Goal: Task Accomplishment & Management: Manage account settings

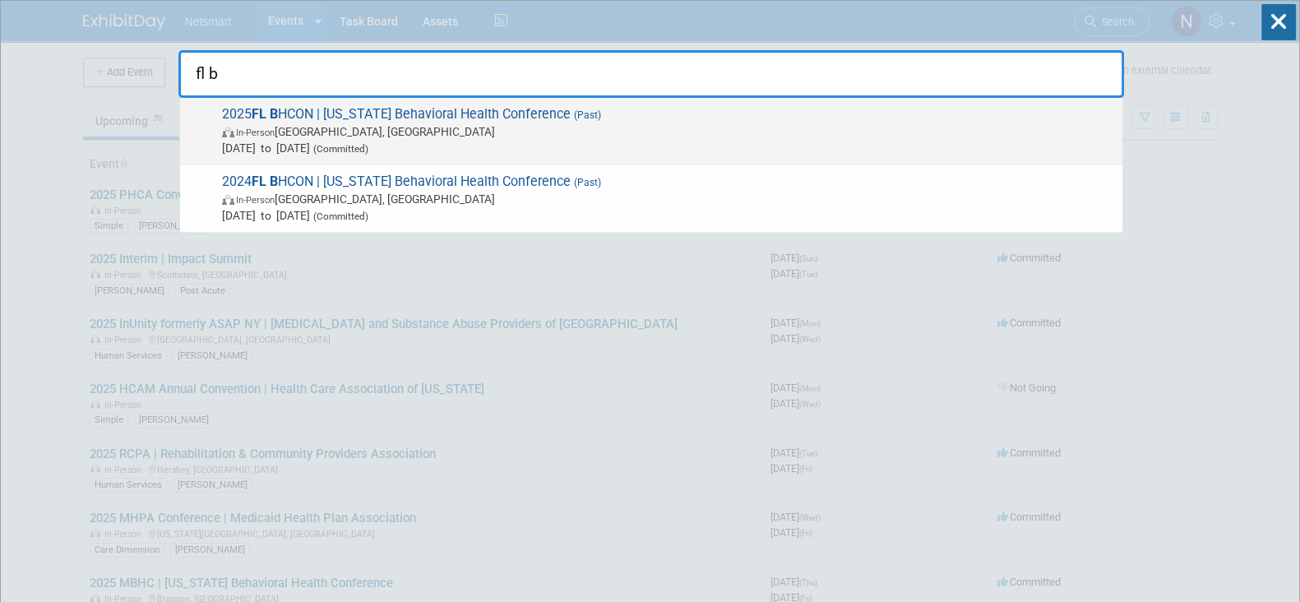
type input "fl b"
click at [345, 126] on span "In-Person [GEOGRAPHIC_DATA], [GEOGRAPHIC_DATA]" at bounding box center [668, 131] width 892 height 16
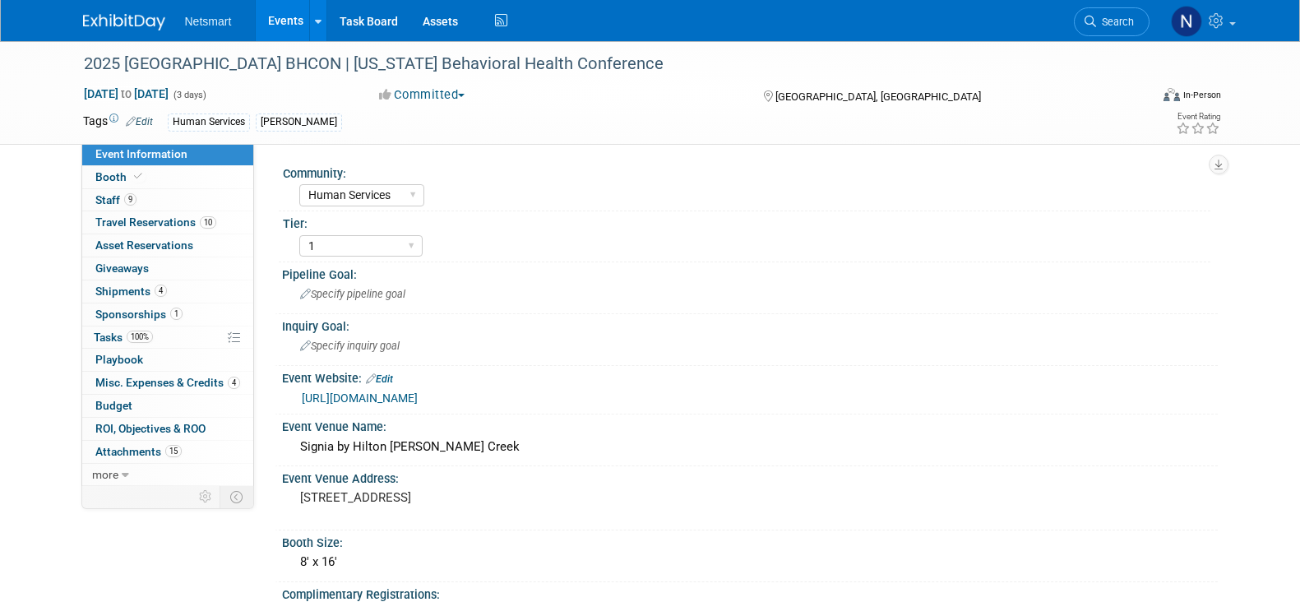
select select "Human Services"
select select "1"
select select "Yes"
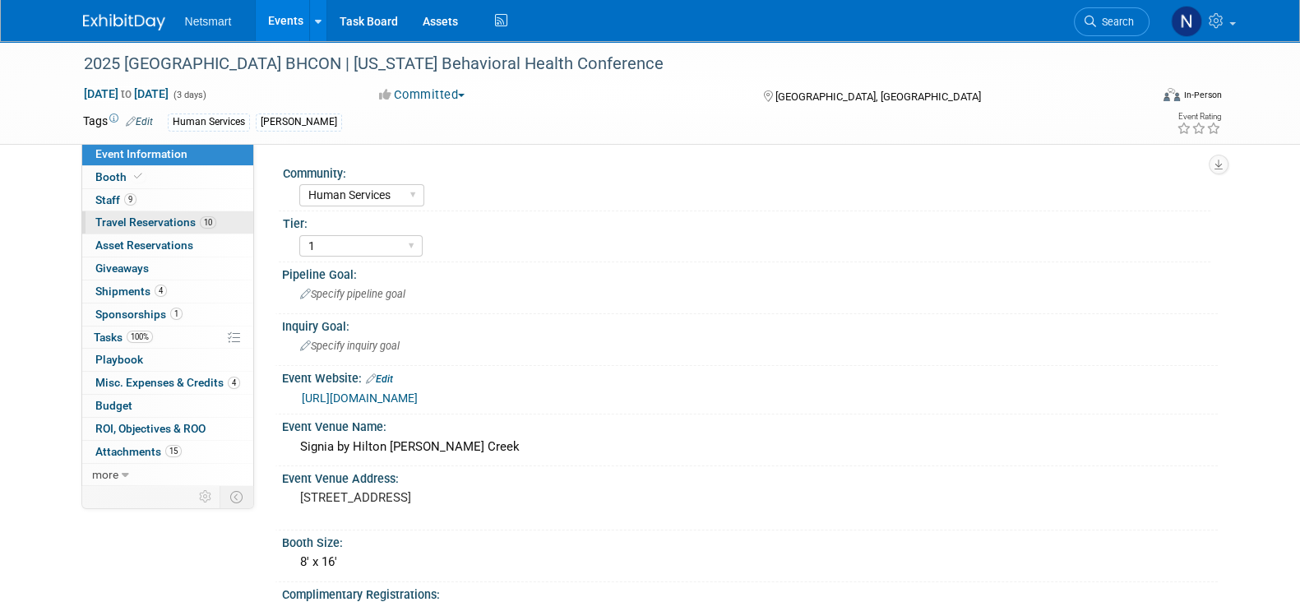
click at [180, 223] on span "Travel Reservations 10" at bounding box center [155, 221] width 121 height 13
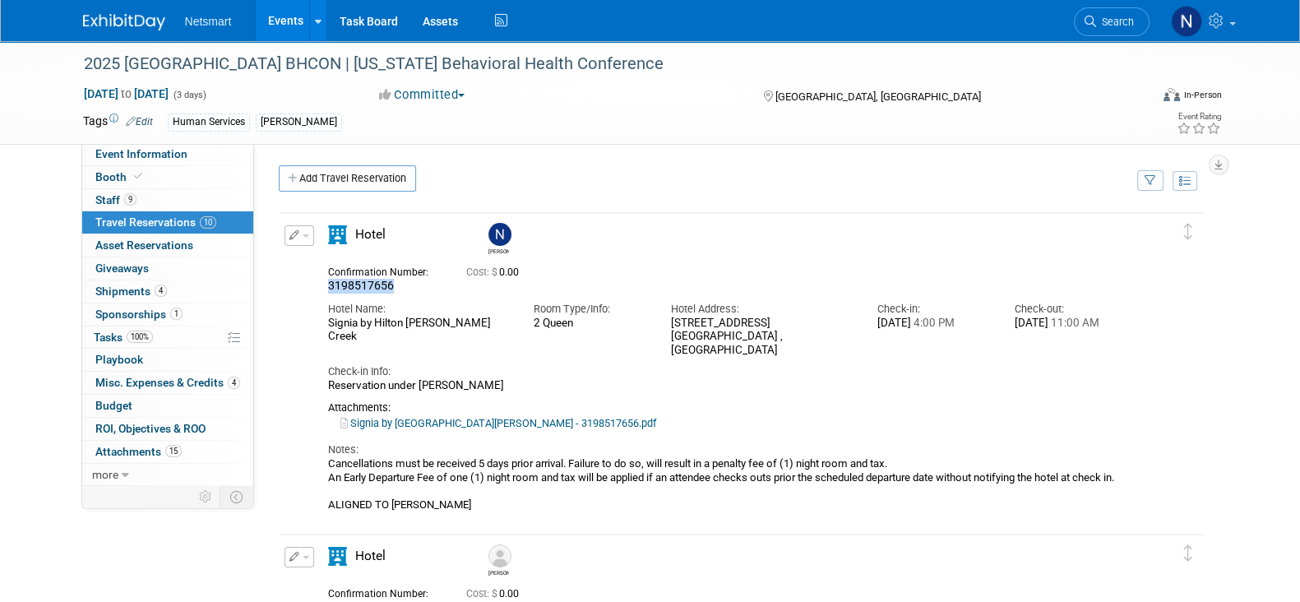
drag, startPoint x: 396, startPoint y: 285, endPoint x: 299, endPoint y: 287, distance: 97.1
click at [299, 287] on div "Edit Reservation Nina 0.00" at bounding box center [729, 368] width 899 height 286
copy span "3198517656"
